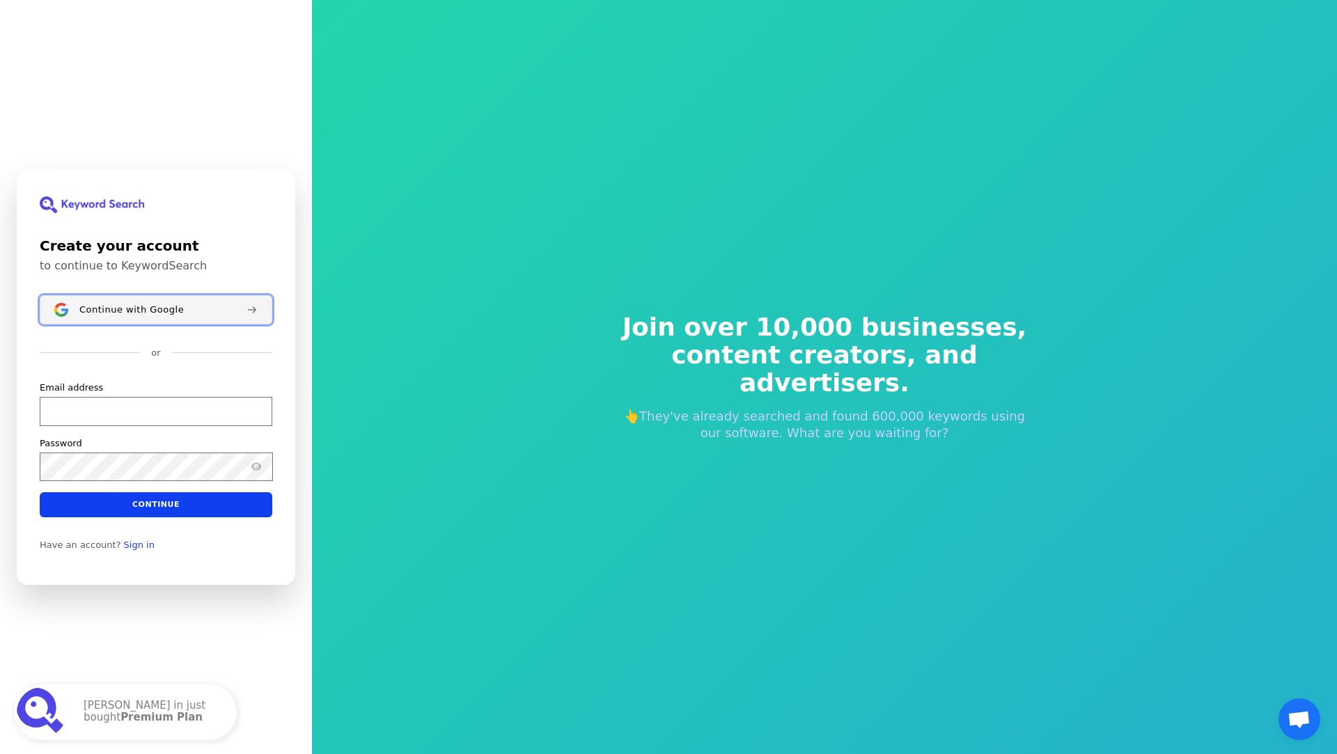
click at [210, 317] on button "Continue with Google" at bounding box center [156, 309] width 233 height 29
